Goal: Transaction & Acquisition: Download file/media

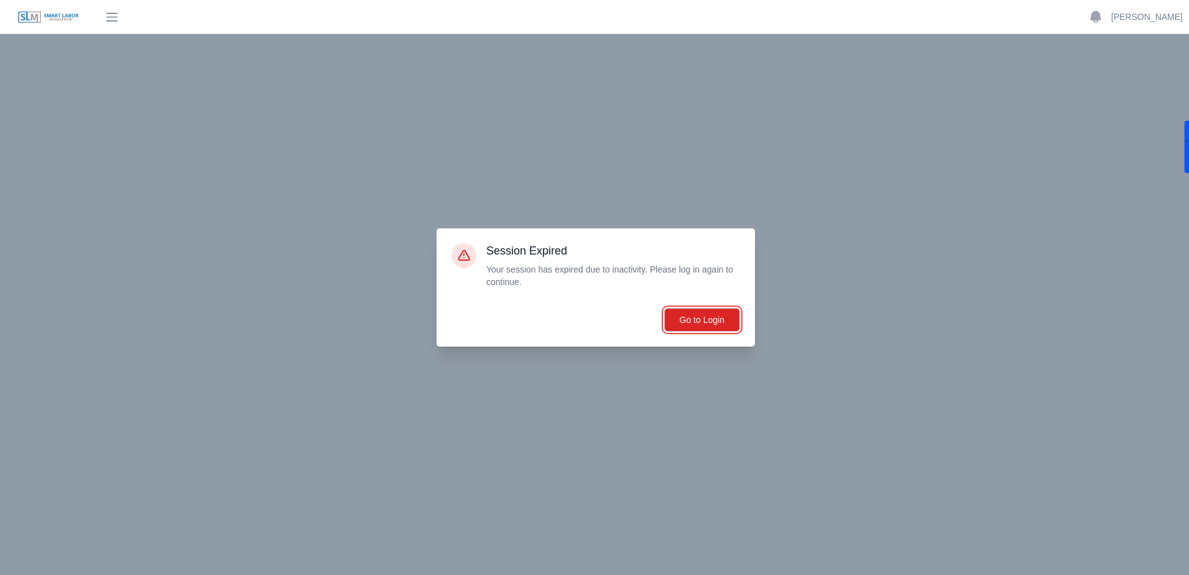
click at [723, 327] on button "Go to Login" at bounding box center [702, 320] width 76 height 24
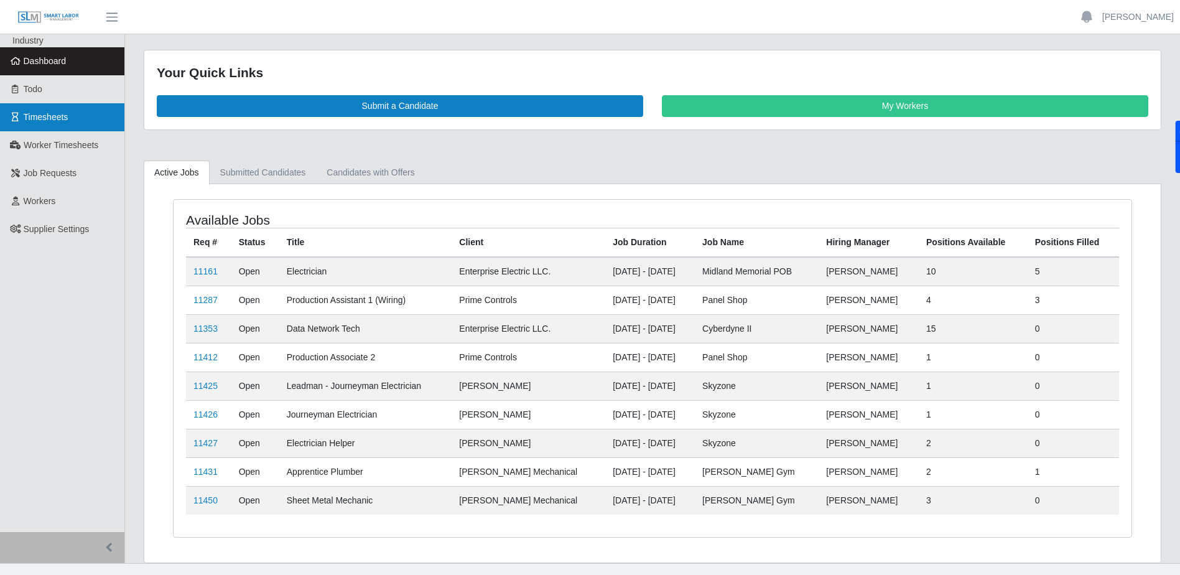
click at [32, 130] on link "Timesheets" at bounding box center [62, 117] width 124 height 28
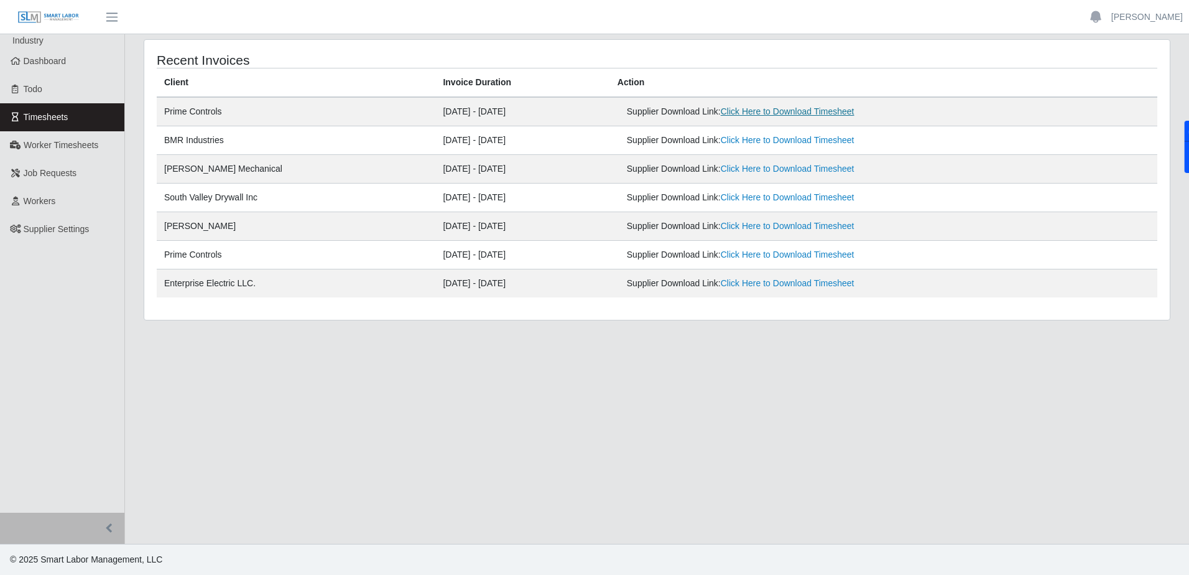
click at [802, 108] on link "Click Here to Download Timesheet" at bounding box center [788, 111] width 134 height 10
click at [73, 64] on link "Dashboard" at bounding box center [62, 61] width 124 height 28
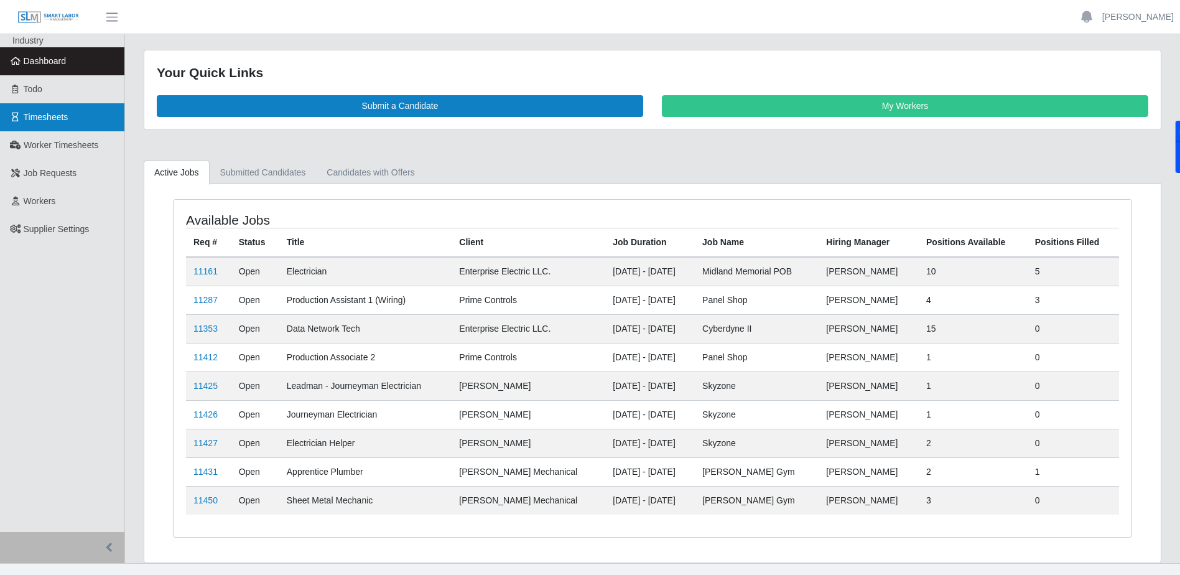
click at [45, 106] on link "Timesheets" at bounding box center [62, 117] width 124 height 28
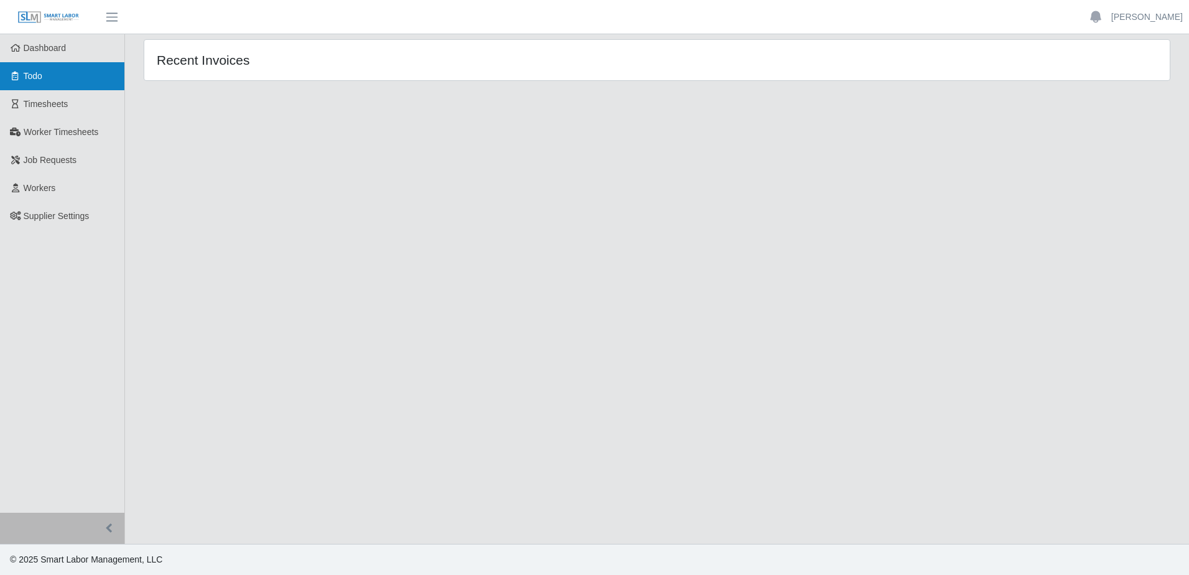
click at [45, 90] on link "Todo" at bounding box center [62, 76] width 124 height 28
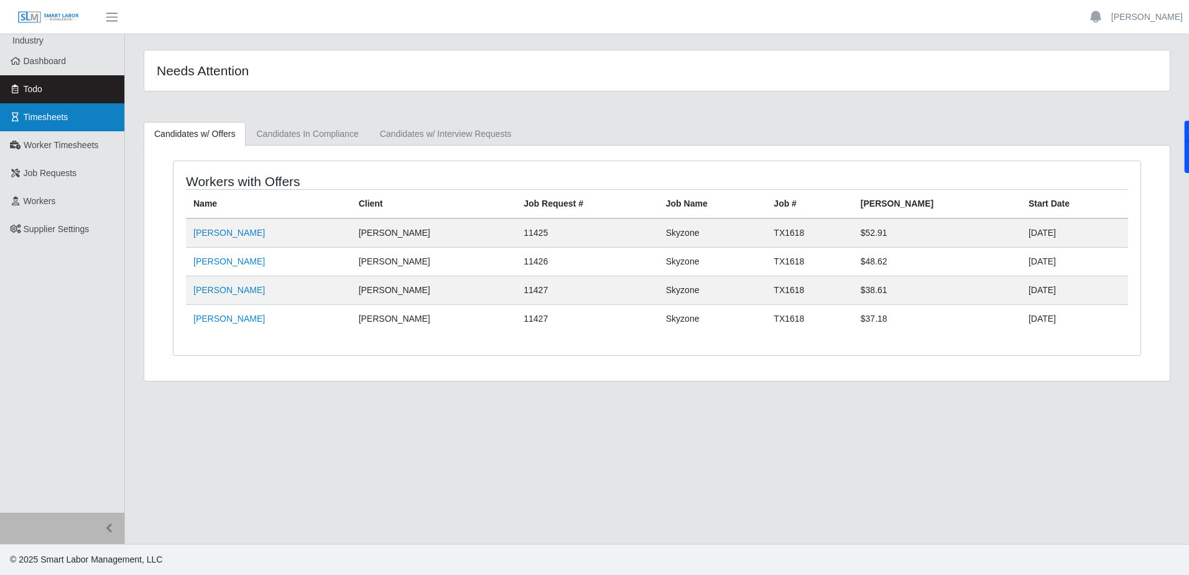
click at [68, 123] on link "Timesheets" at bounding box center [62, 117] width 124 height 28
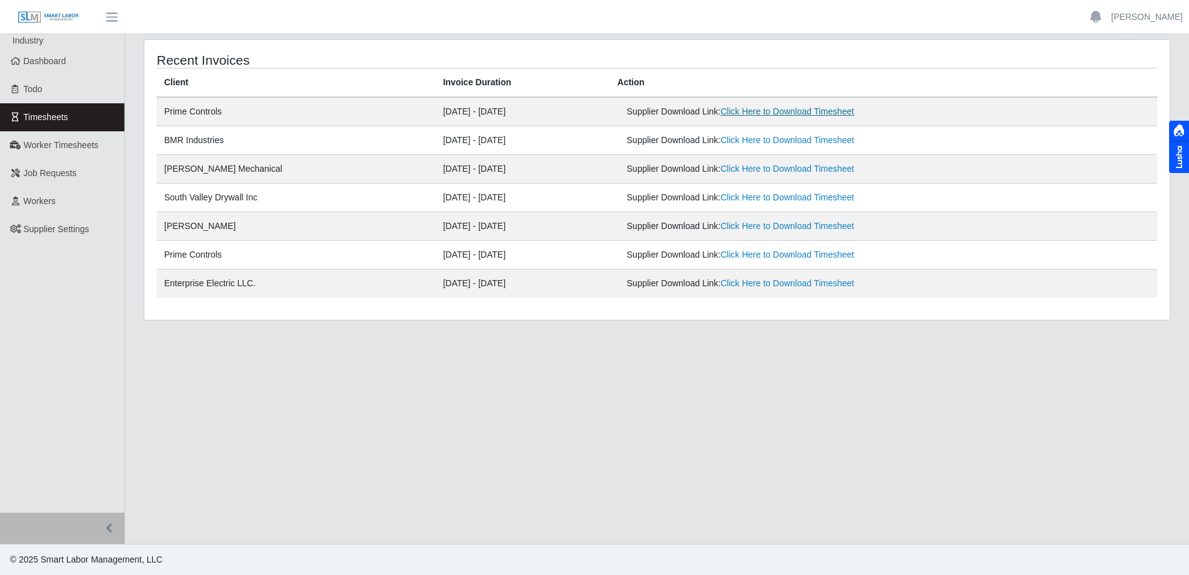
click at [809, 111] on link "Click Here to Download Timesheet" at bounding box center [788, 111] width 134 height 10
